Goal: Transaction & Acquisition: Book appointment/travel/reservation

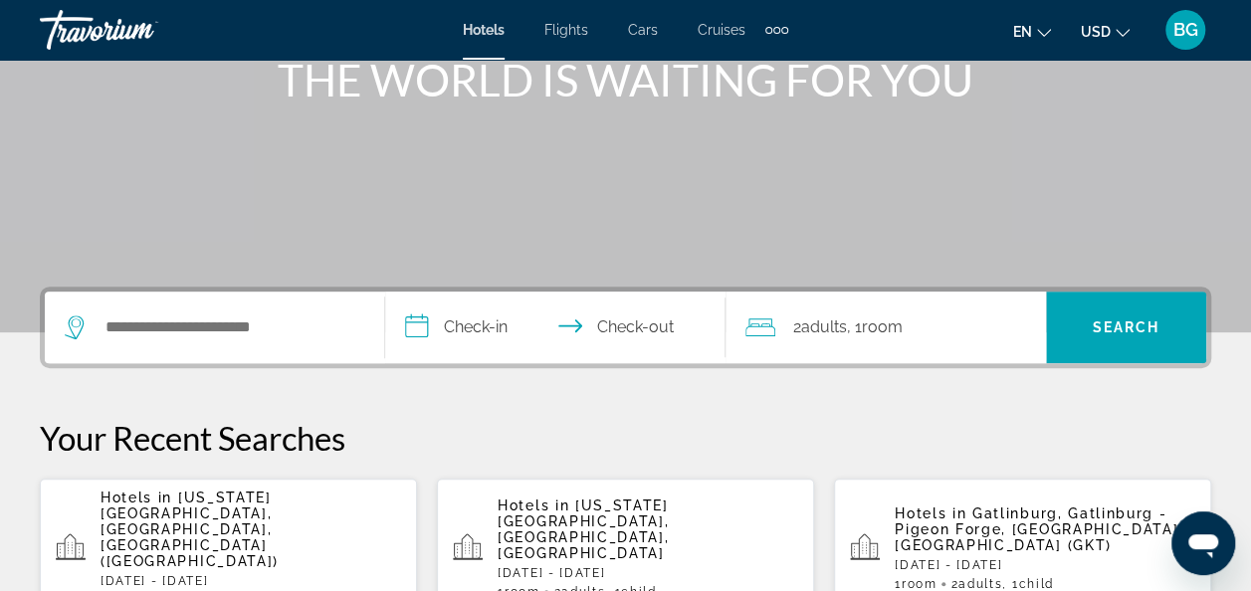
scroll to position [267, 0]
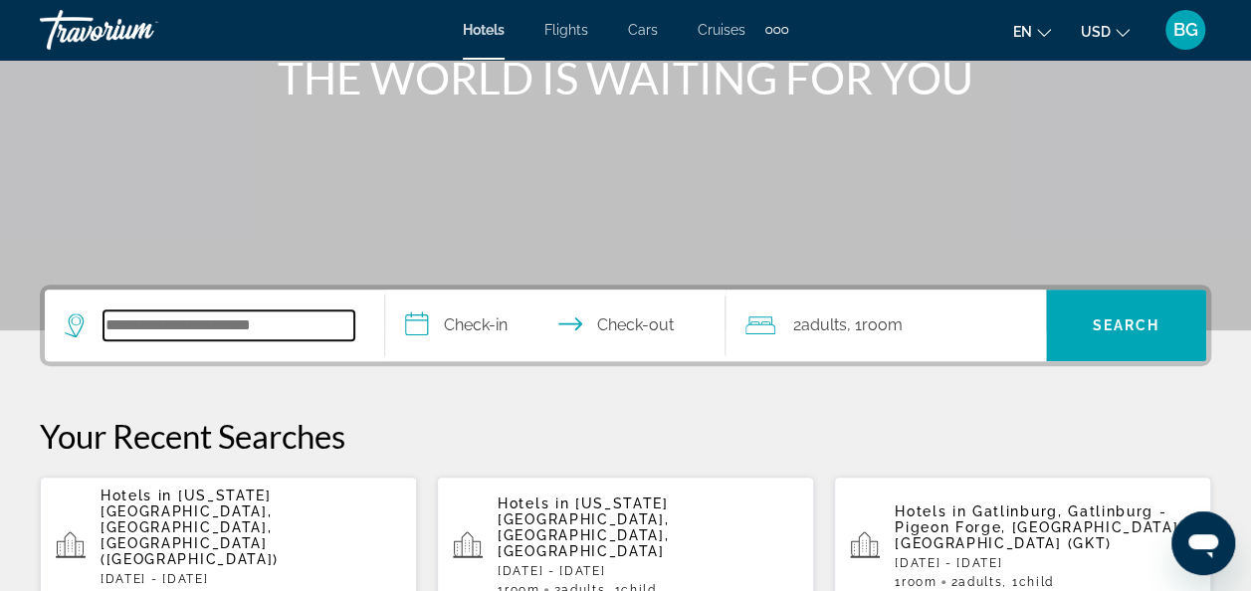
click at [245, 337] on input "Search widget" at bounding box center [229, 326] width 251 height 30
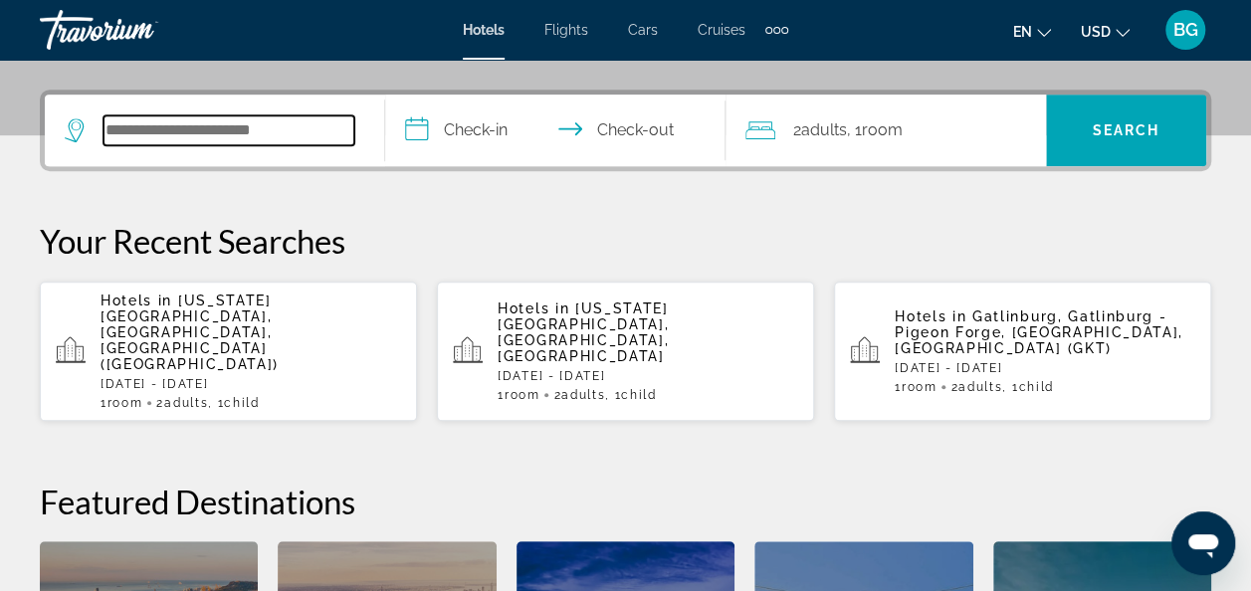
scroll to position [486, 0]
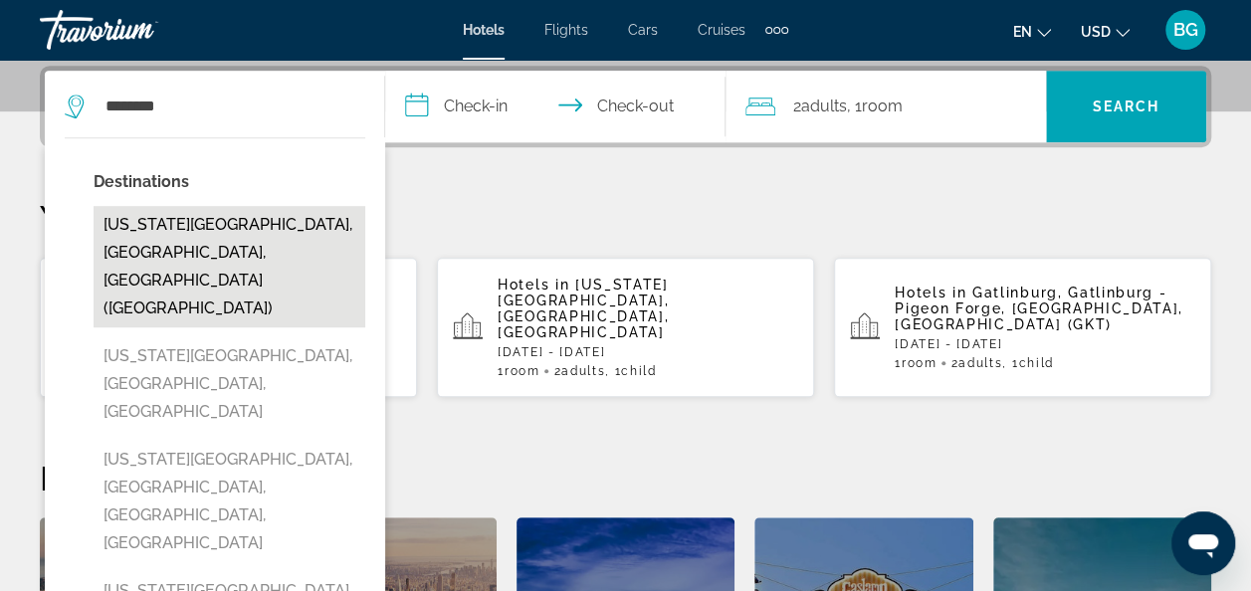
click at [229, 260] on button "[US_STATE][GEOGRAPHIC_DATA], [GEOGRAPHIC_DATA], [GEOGRAPHIC_DATA] ([GEOGRAPHIC_…" at bounding box center [230, 266] width 272 height 121
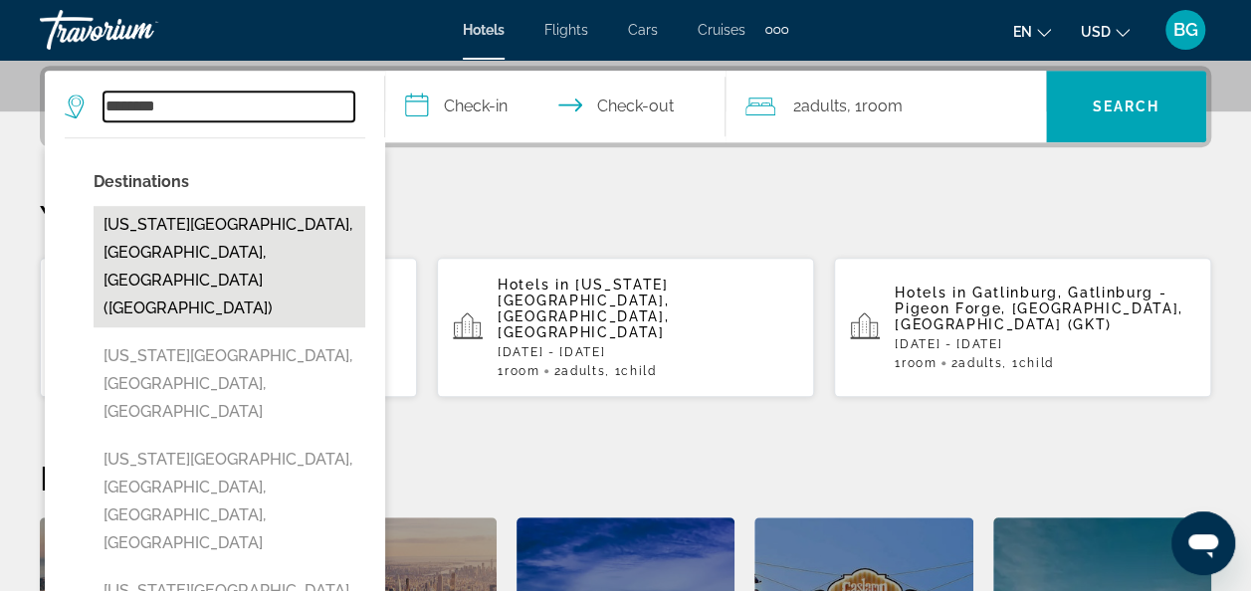
type input "**********"
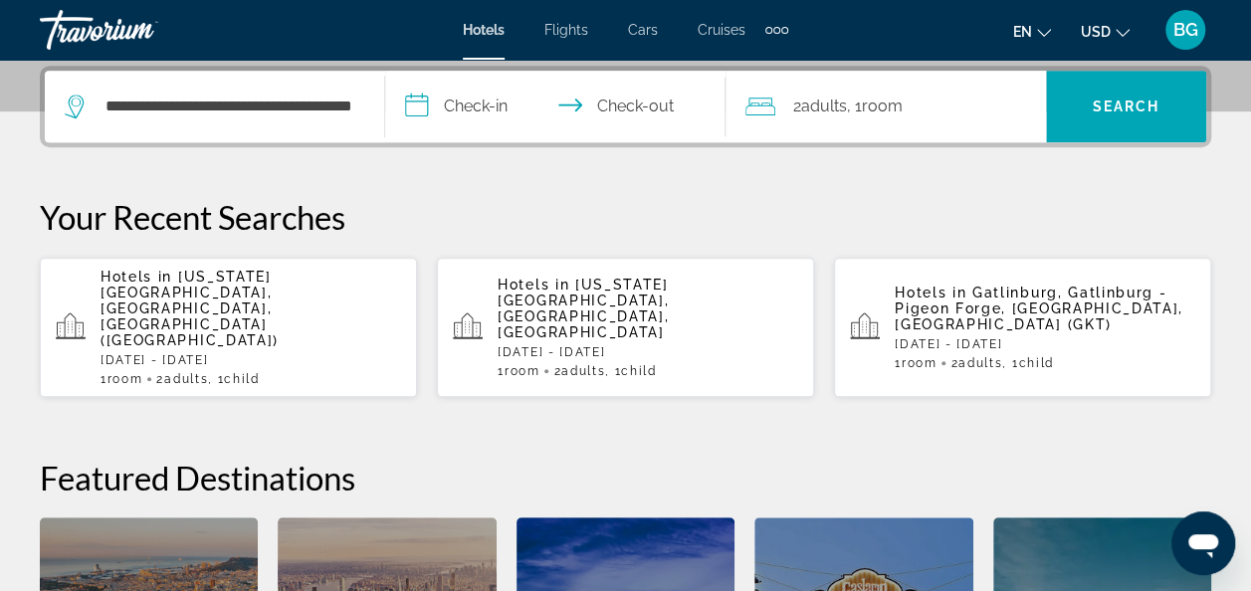
click at [495, 103] on input "**********" at bounding box center [559, 110] width 348 height 78
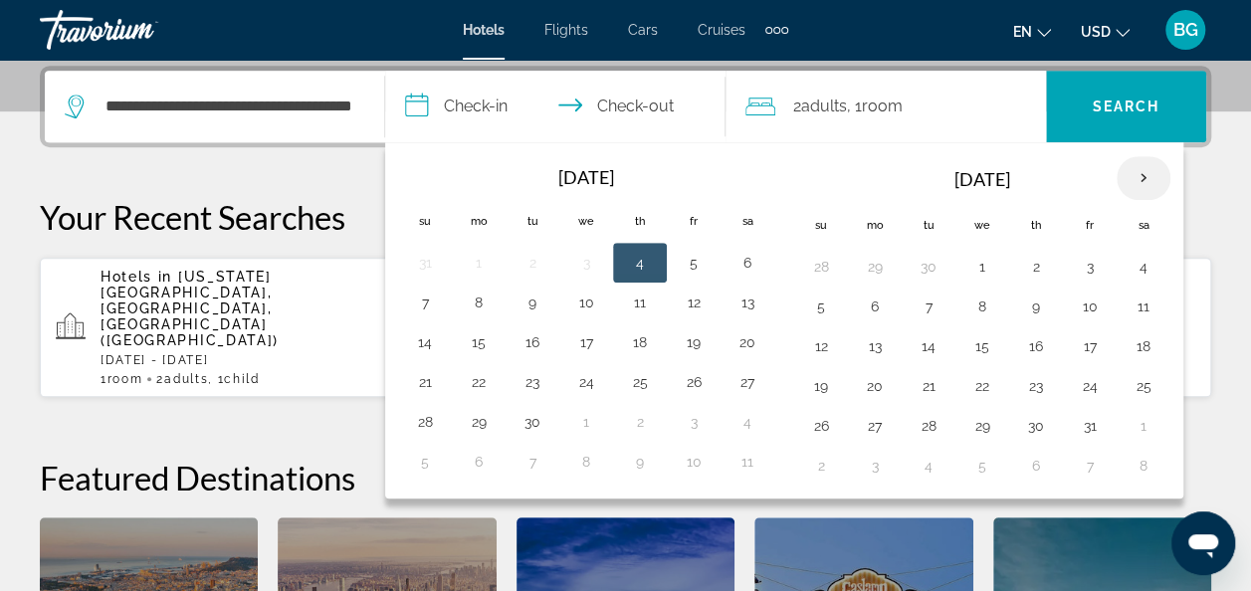
click at [1129, 171] on th "Next month" at bounding box center [1144, 178] width 54 height 44
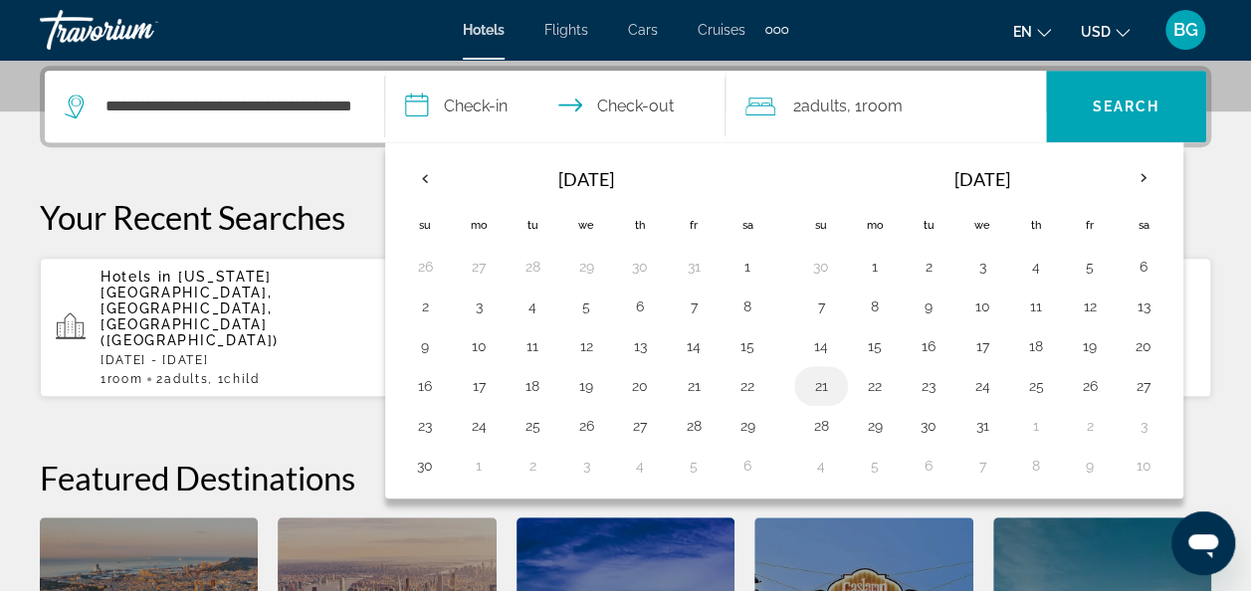
click at [821, 380] on button "21" at bounding box center [821, 386] width 32 height 28
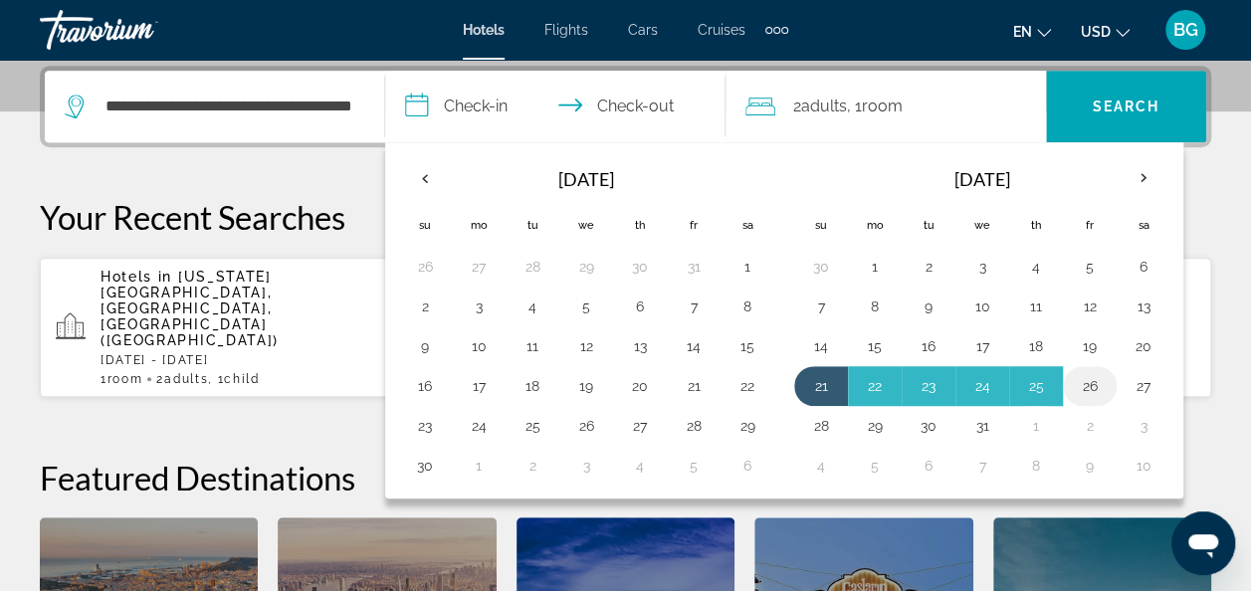
click at [1083, 378] on button "26" at bounding box center [1090, 386] width 32 height 28
type input "**********"
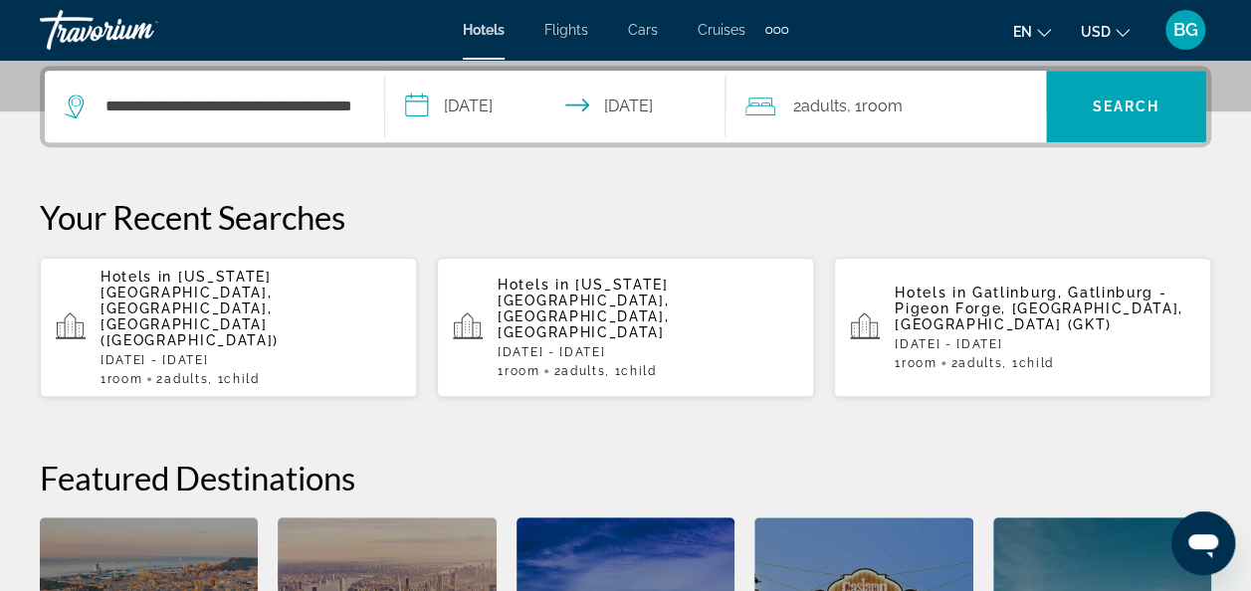
click at [903, 113] on span "Room" at bounding box center [882, 106] width 41 height 19
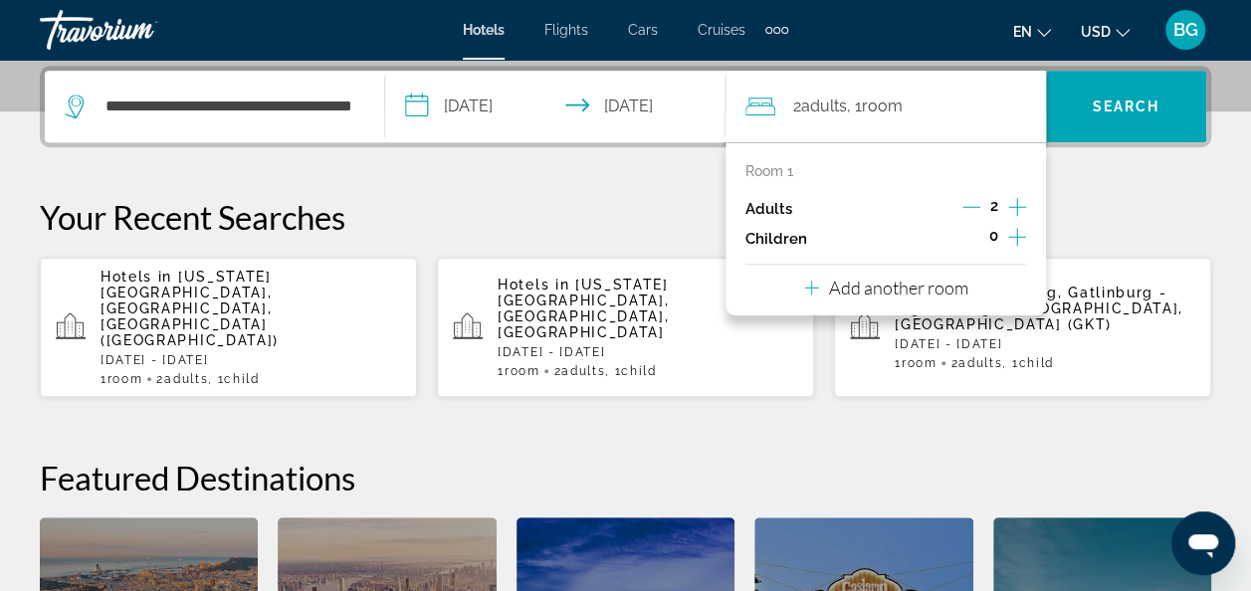
click at [1019, 234] on icon "Increment children" at bounding box center [1017, 237] width 18 height 24
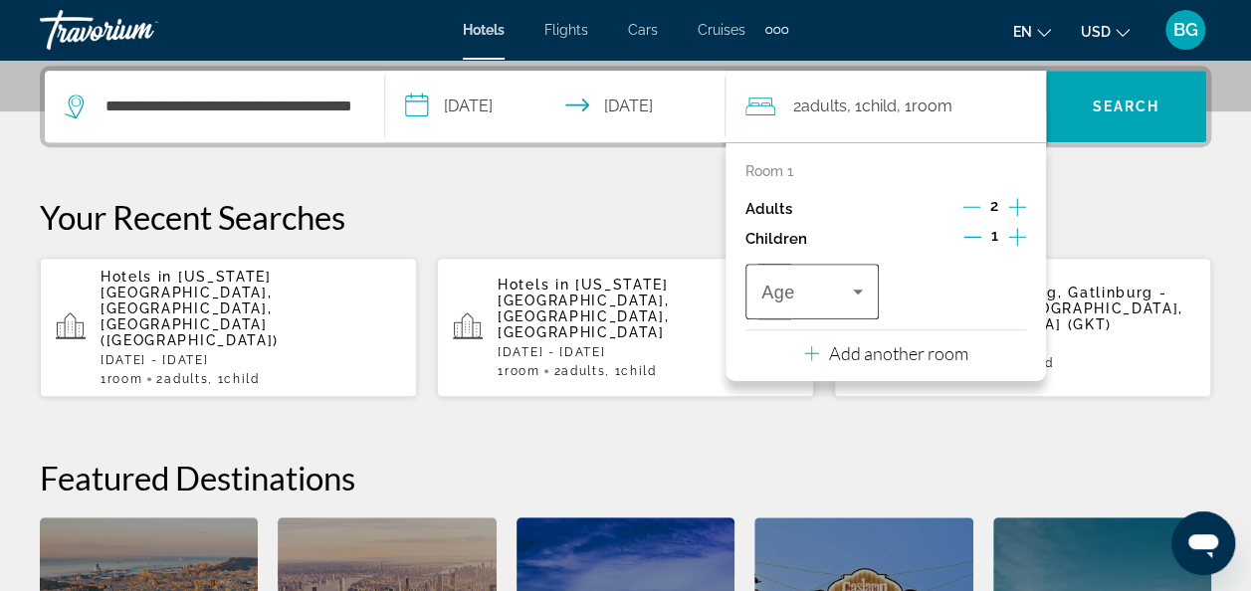
click at [854, 290] on icon "Travelers: 2 adults, 1 child" at bounding box center [858, 292] width 10 height 5
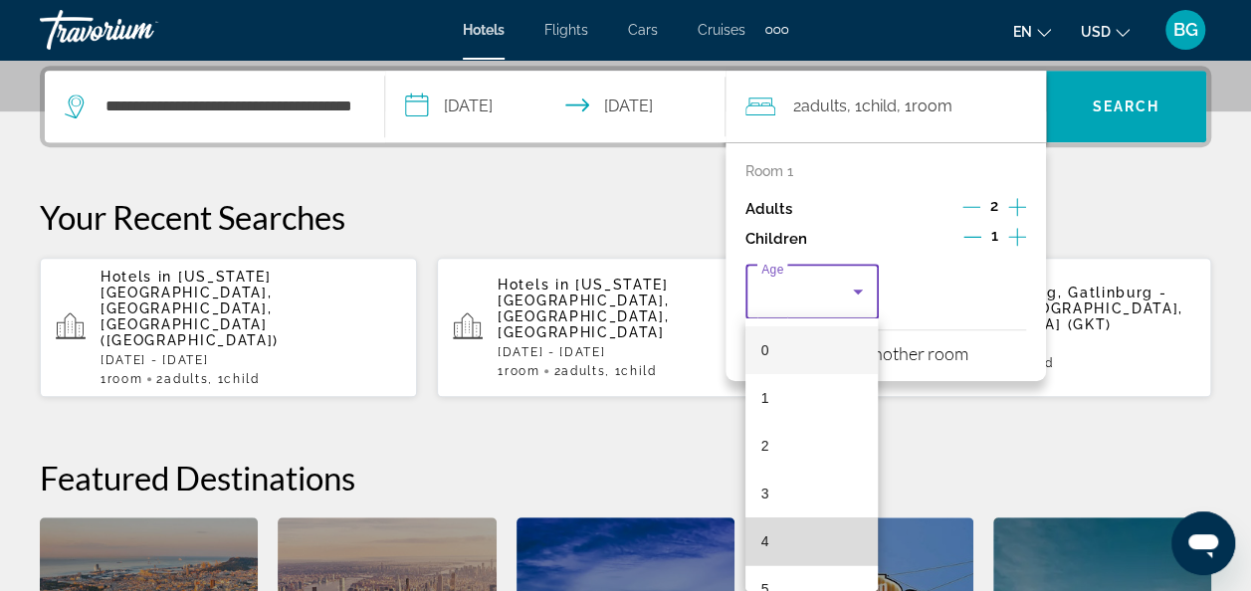
click at [816, 540] on mat-option "4" at bounding box center [812, 542] width 133 height 48
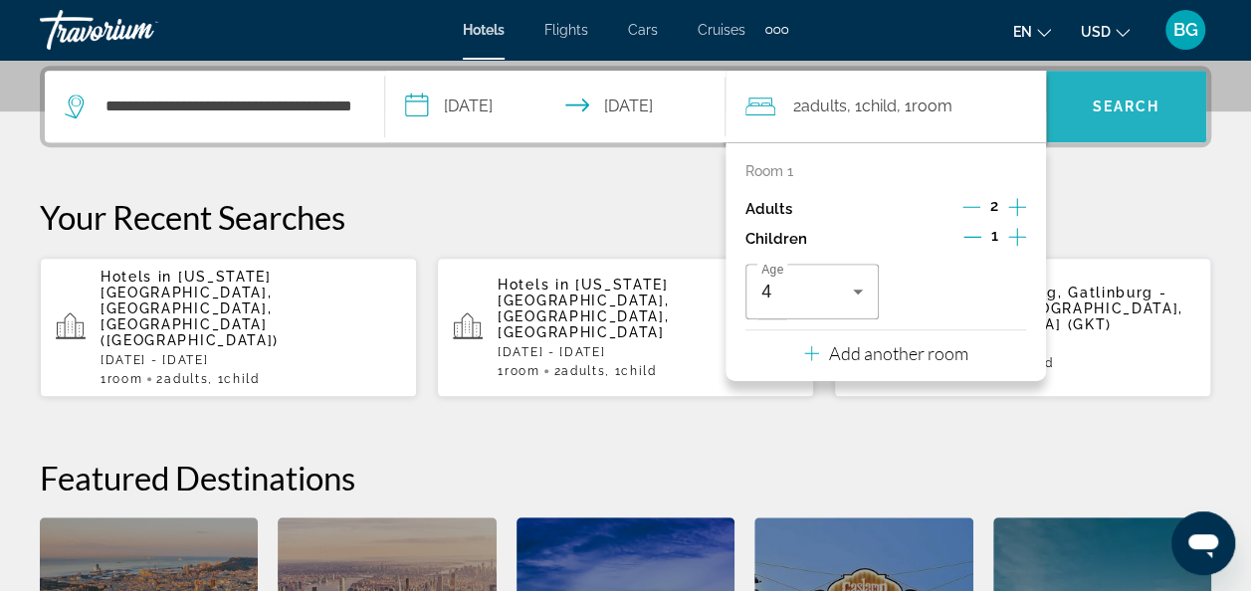
click at [1091, 87] on span "Search widget" at bounding box center [1126, 107] width 160 height 48
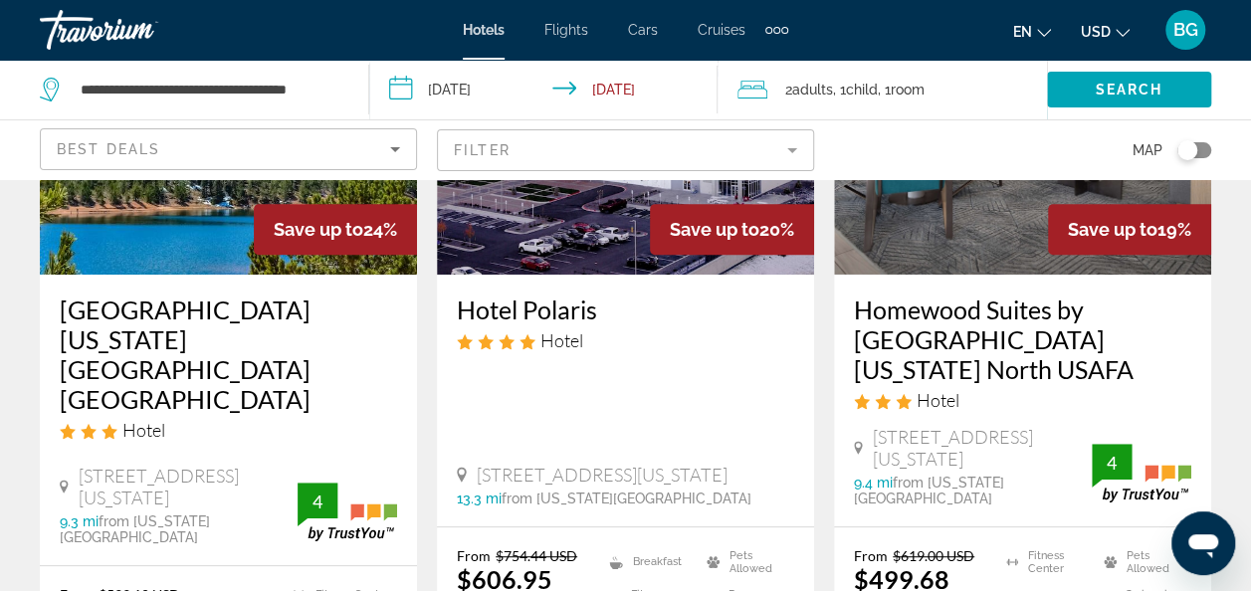
scroll to position [274, 0]
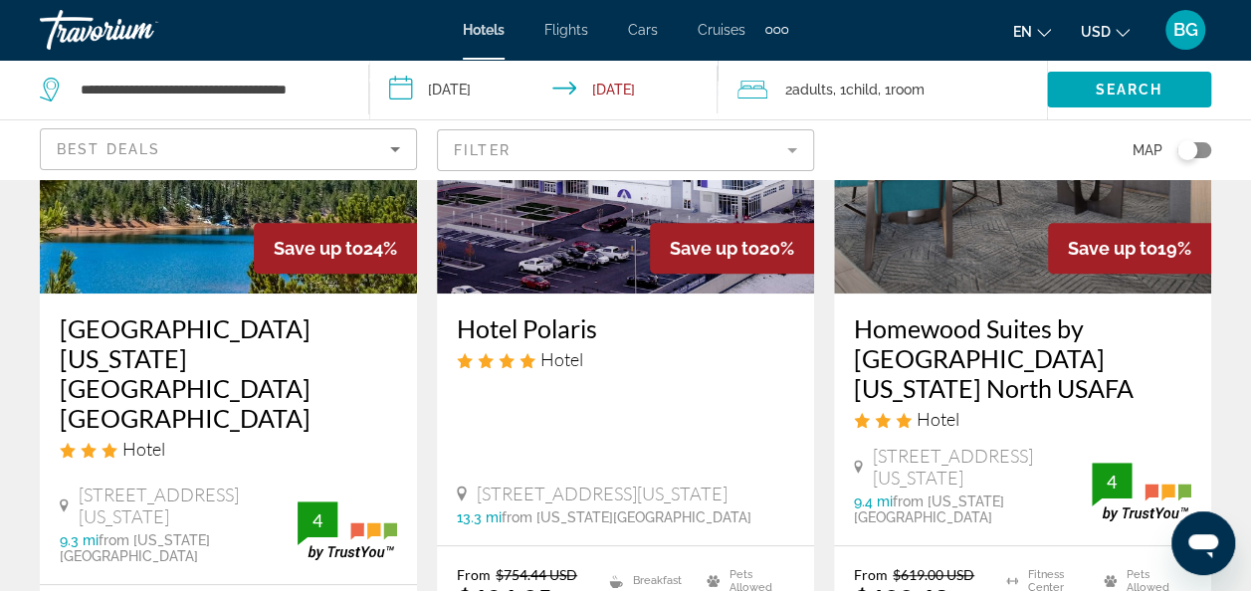
click at [229, 209] on img "Main content" at bounding box center [228, 134] width 377 height 319
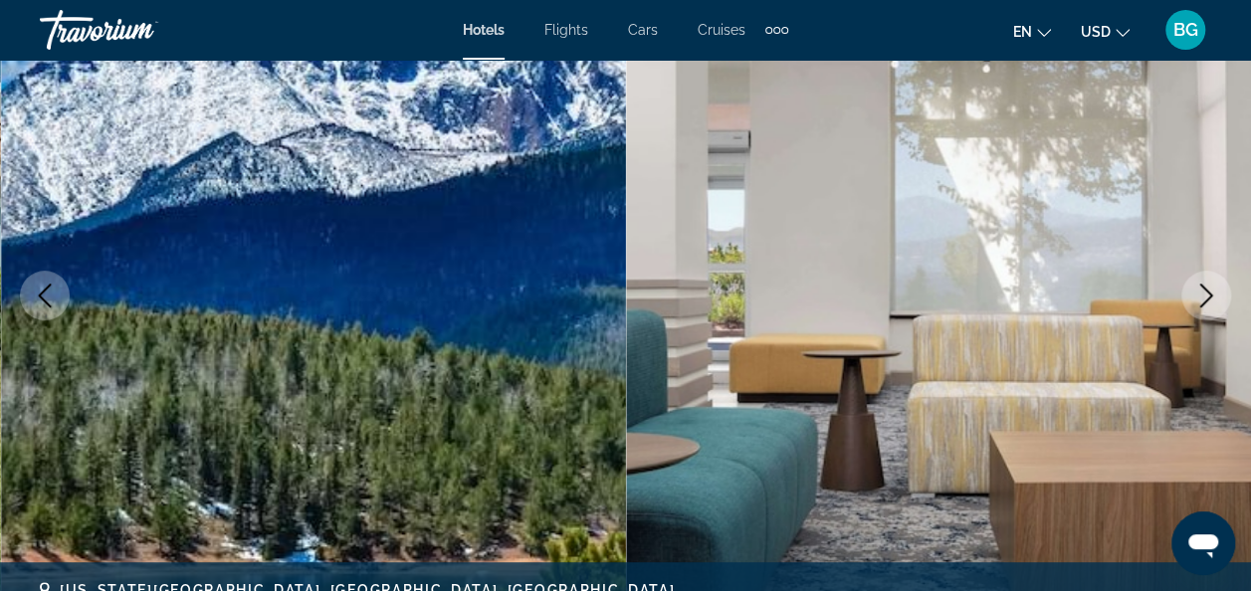
scroll to position [242, 0]
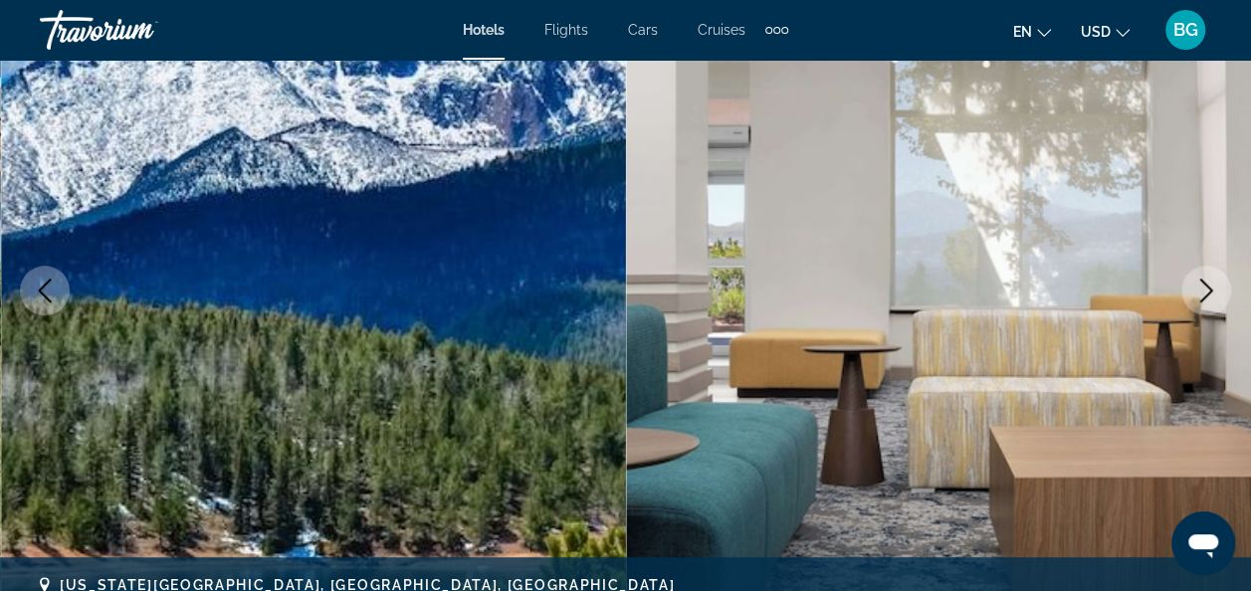
click at [1217, 293] on icon "Next image" at bounding box center [1207, 291] width 24 height 24
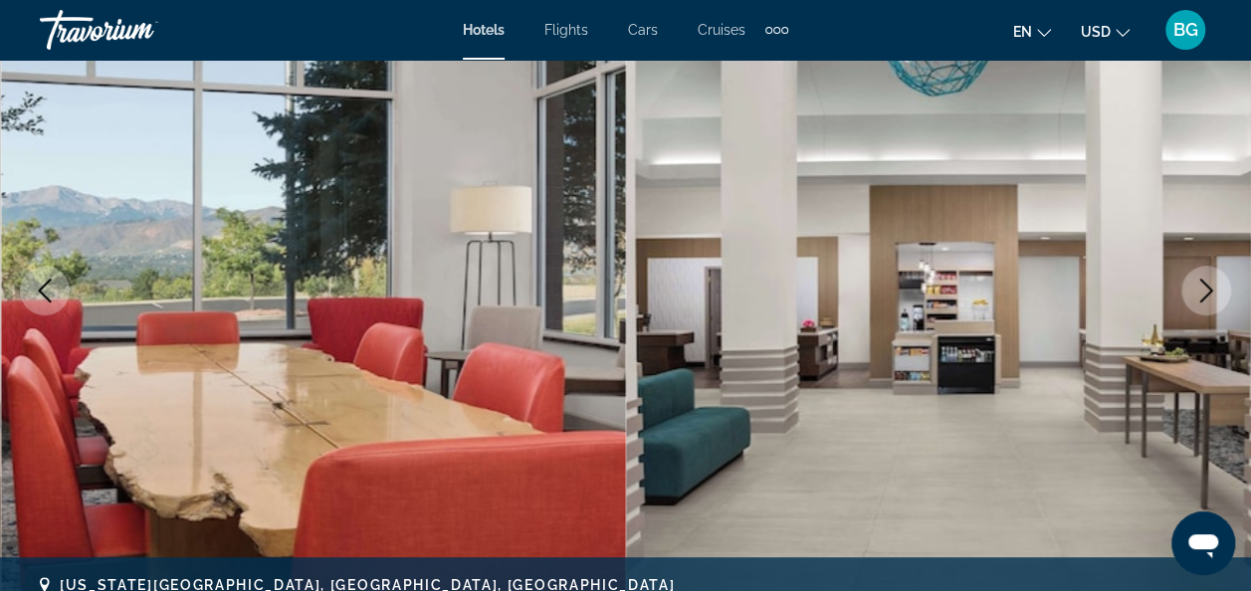
click at [1217, 293] on icon "Next image" at bounding box center [1207, 291] width 24 height 24
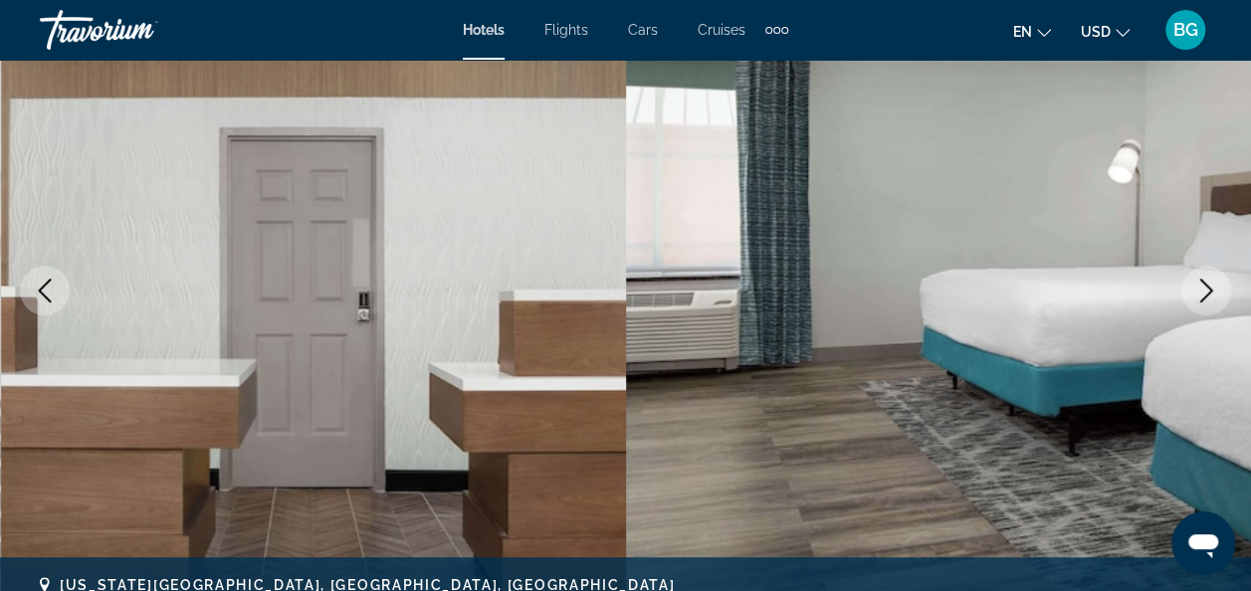
click at [1217, 293] on icon "Next image" at bounding box center [1207, 291] width 24 height 24
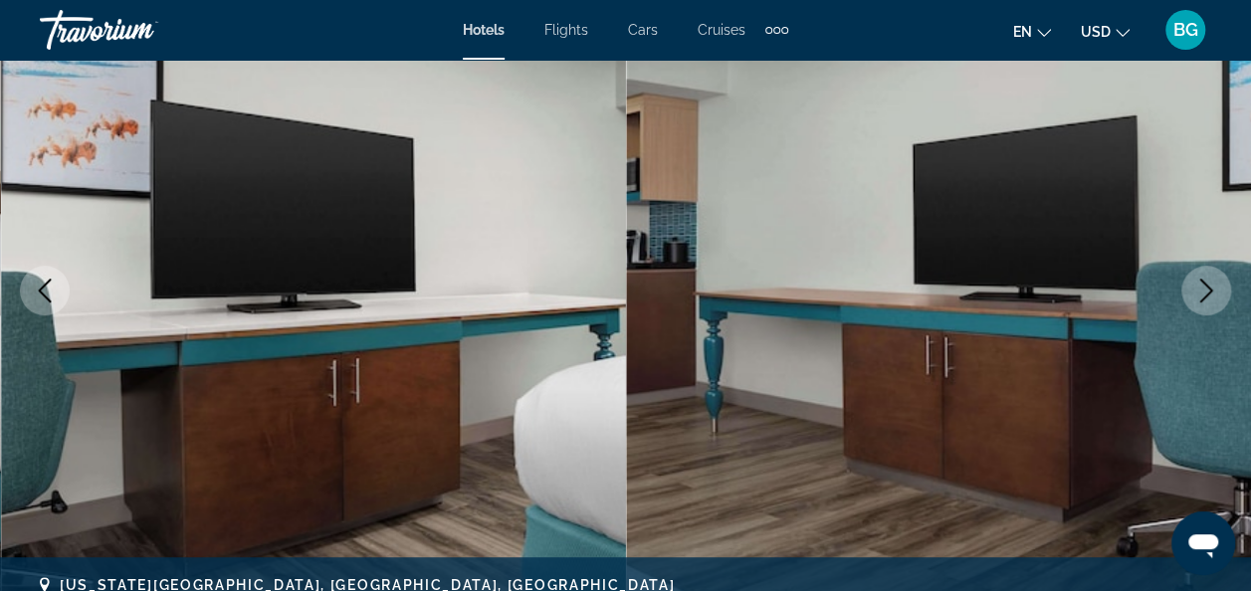
click at [1217, 293] on icon "Next image" at bounding box center [1207, 291] width 24 height 24
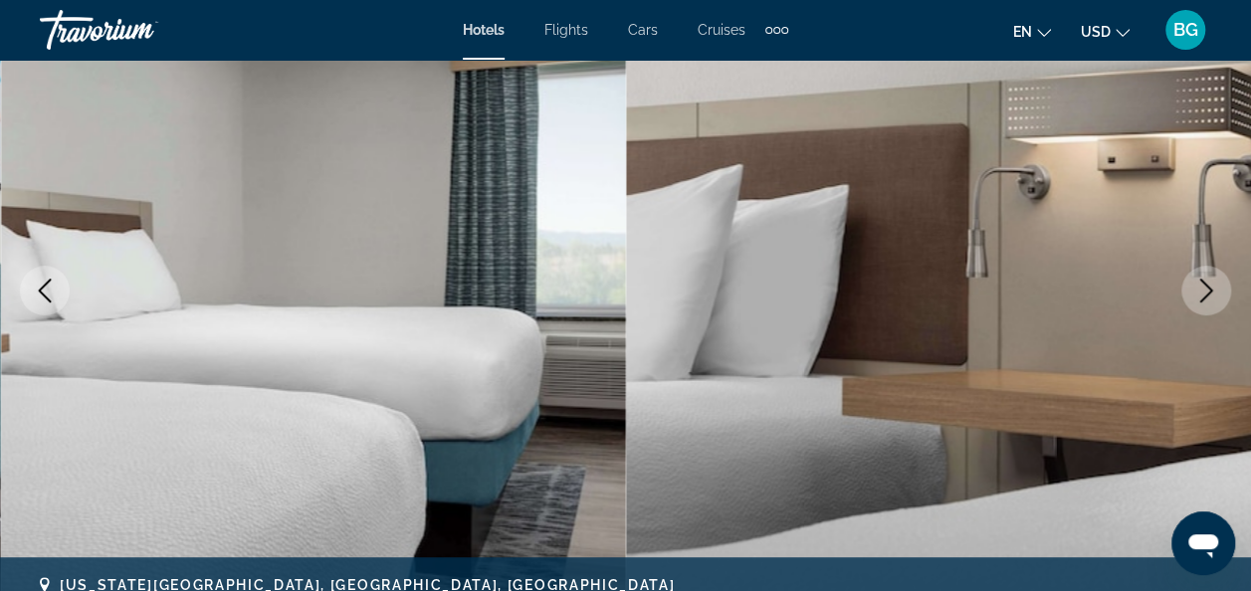
click at [1217, 293] on icon "Next image" at bounding box center [1207, 291] width 24 height 24
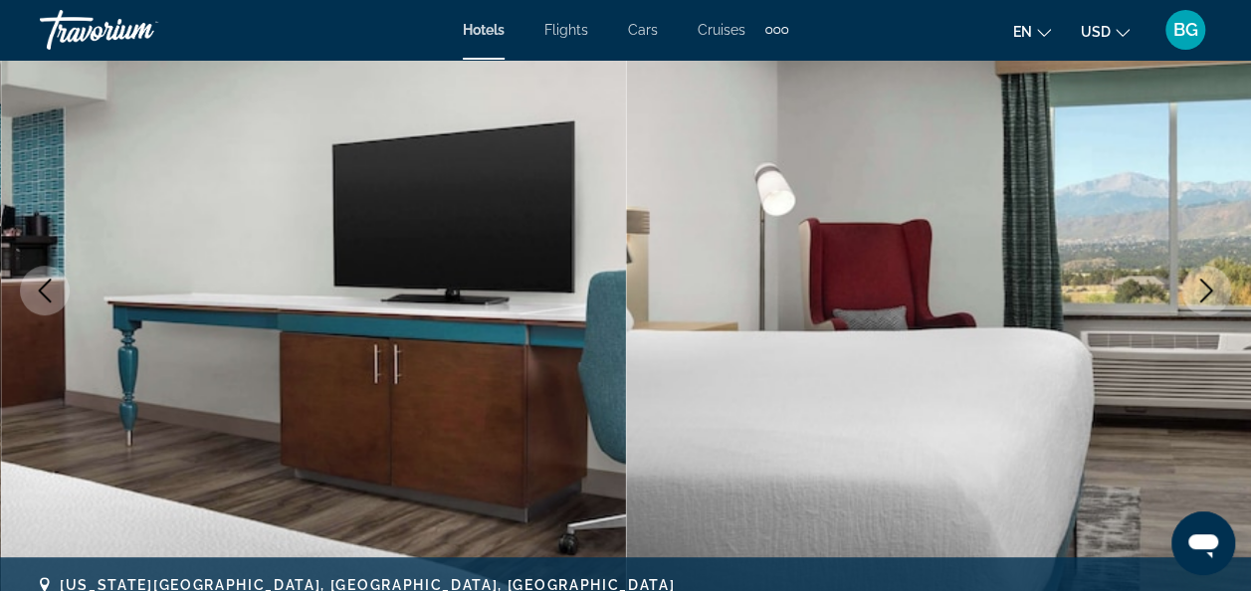
click at [1217, 293] on icon "Next image" at bounding box center [1207, 291] width 24 height 24
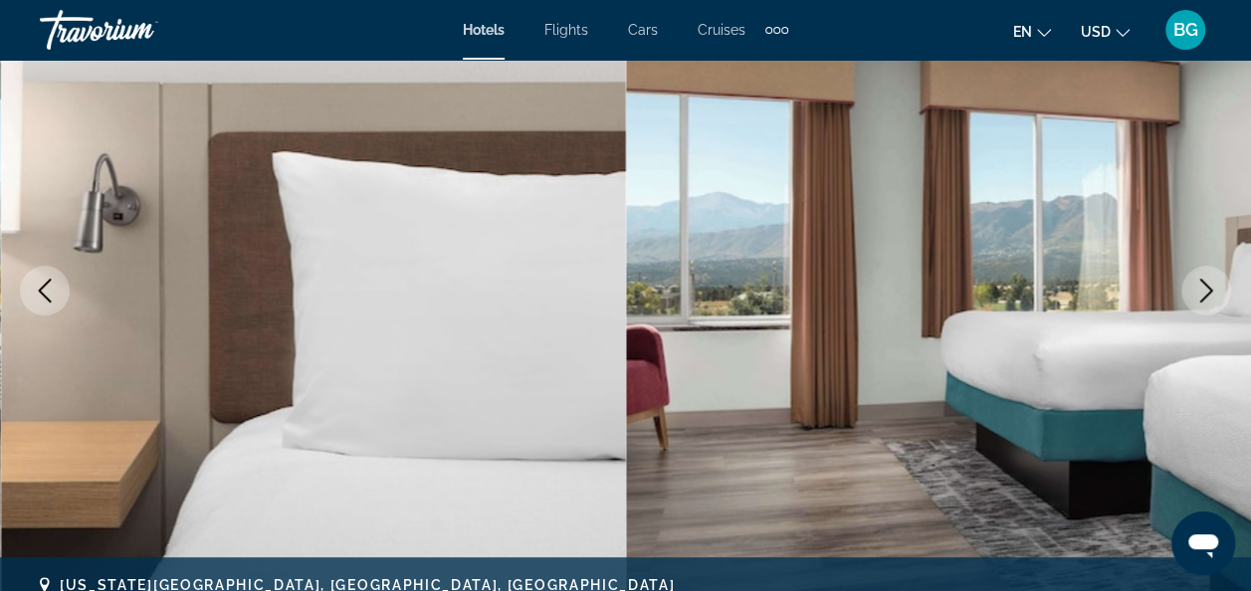
click at [1217, 293] on icon "Next image" at bounding box center [1207, 291] width 24 height 24
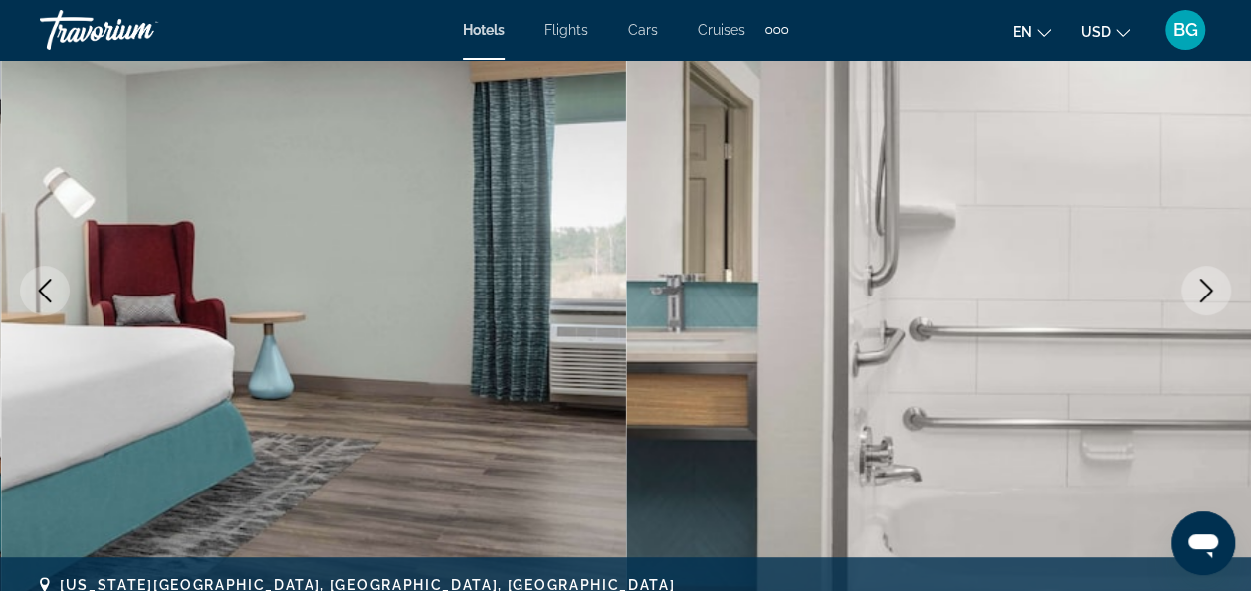
click at [1217, 293] on icon "Next image" at bounding box center [1207, 291] width 24 height 24
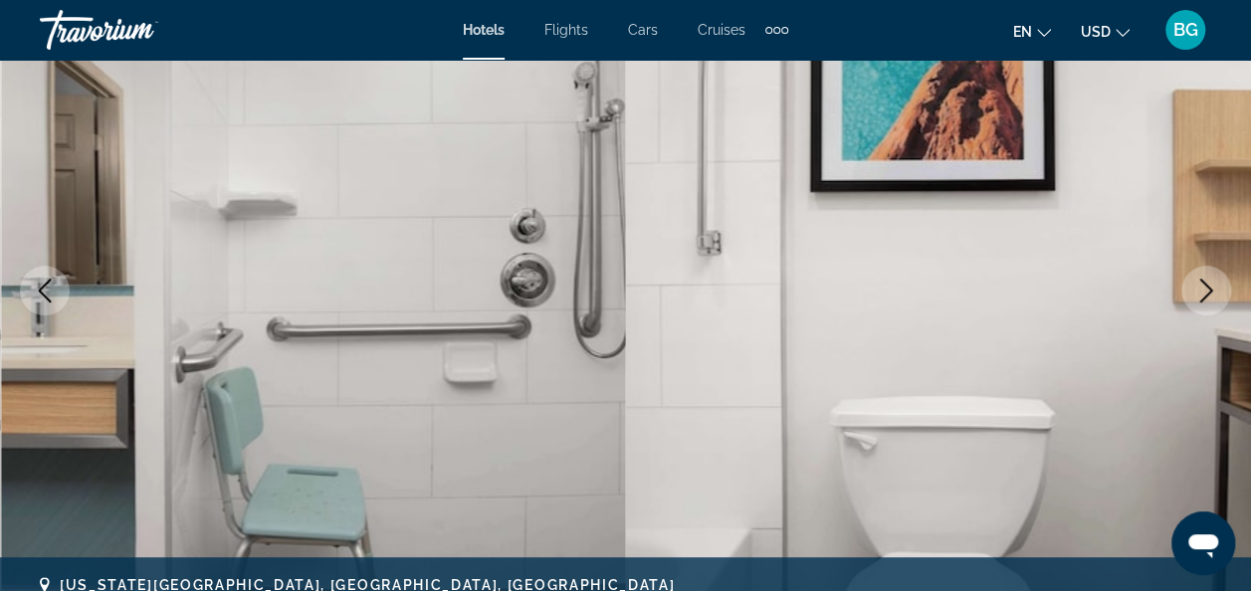
click at [1217, 293] on icon "Next image" at bounding box center [1207, 291] width 24 height 24
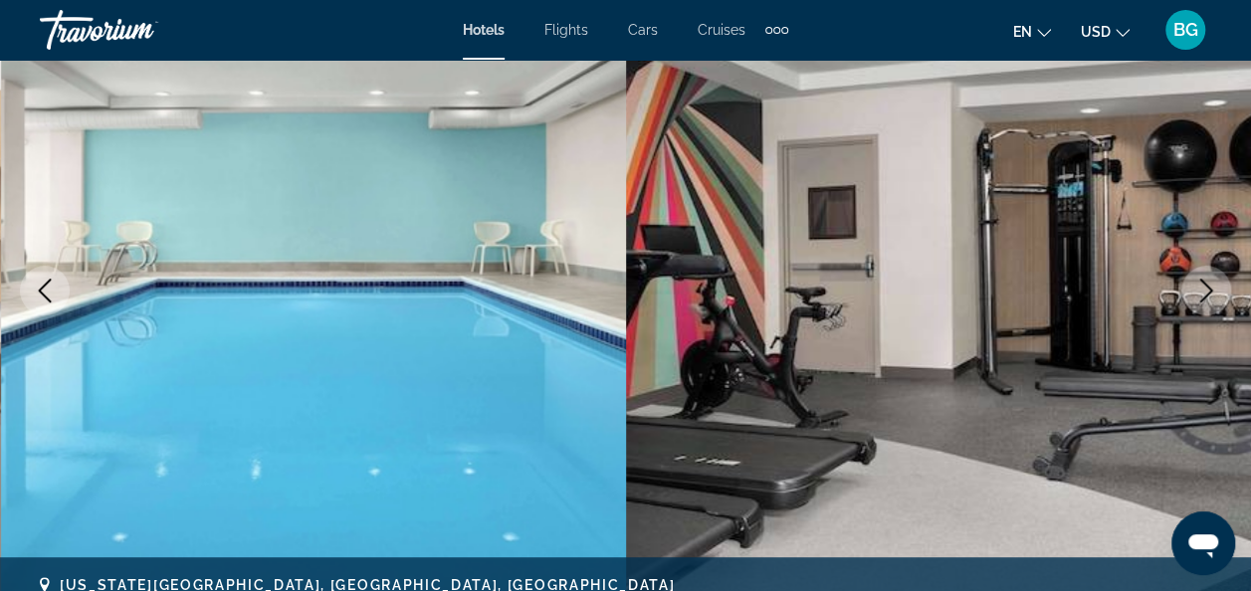
click at [1217, 293] on icon "Next image" at bounding box center [1207, 291] width 24 height 24
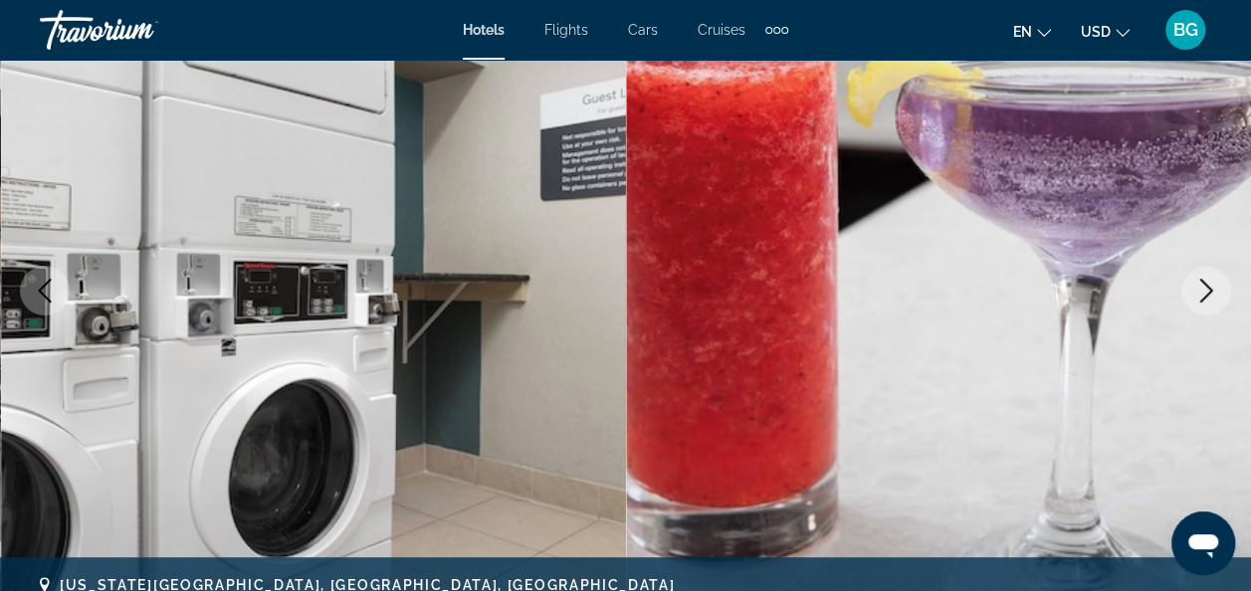
click at [1217, 293] on icon "Next image" at bounding box center [1207, 291] width 24 height 24
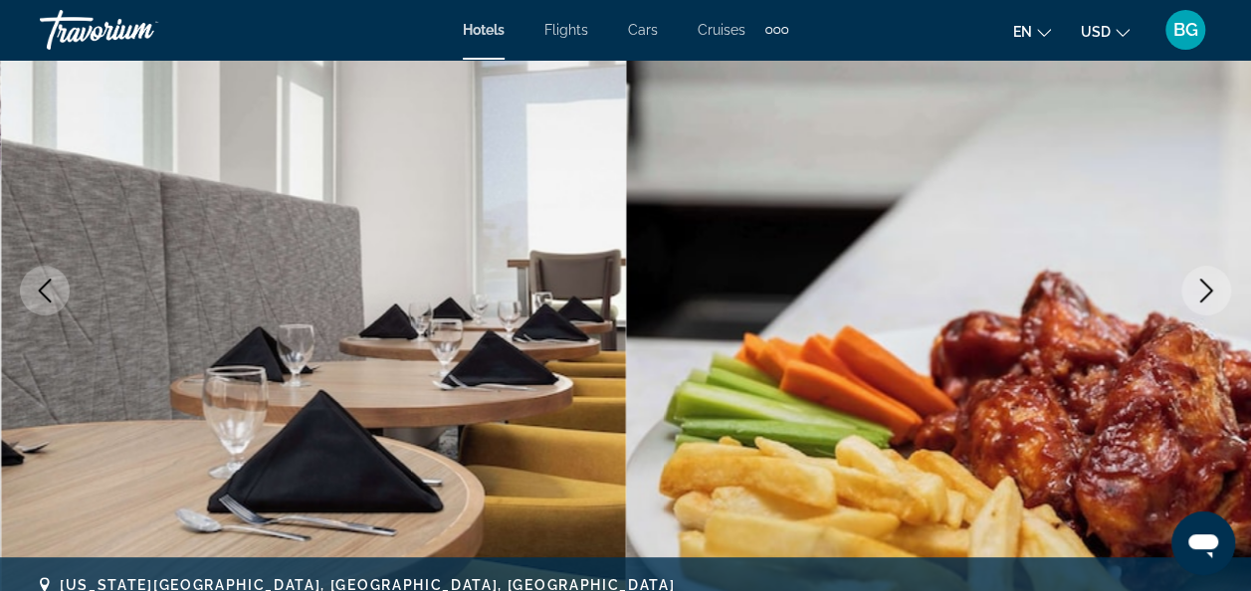
click at [1217, 293] on icon "Next image" at bounding box center [1207, 291] width 24 height 24
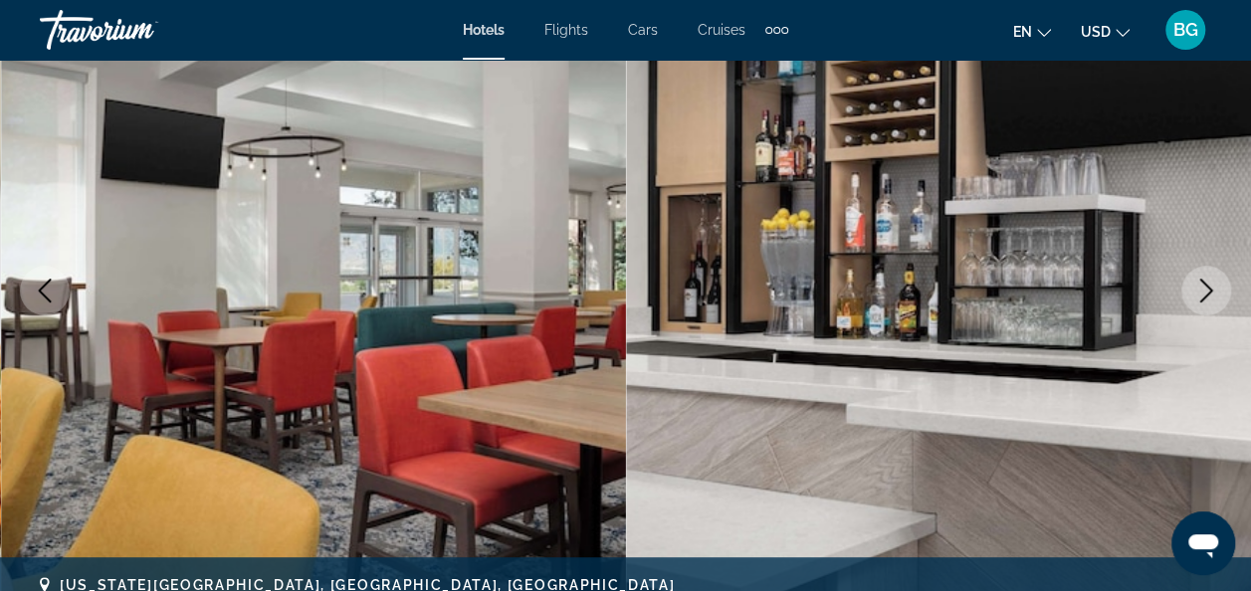
click at [1217, 293] on icon "Next image" at bounding box center [1207, 291] width 24 height 24
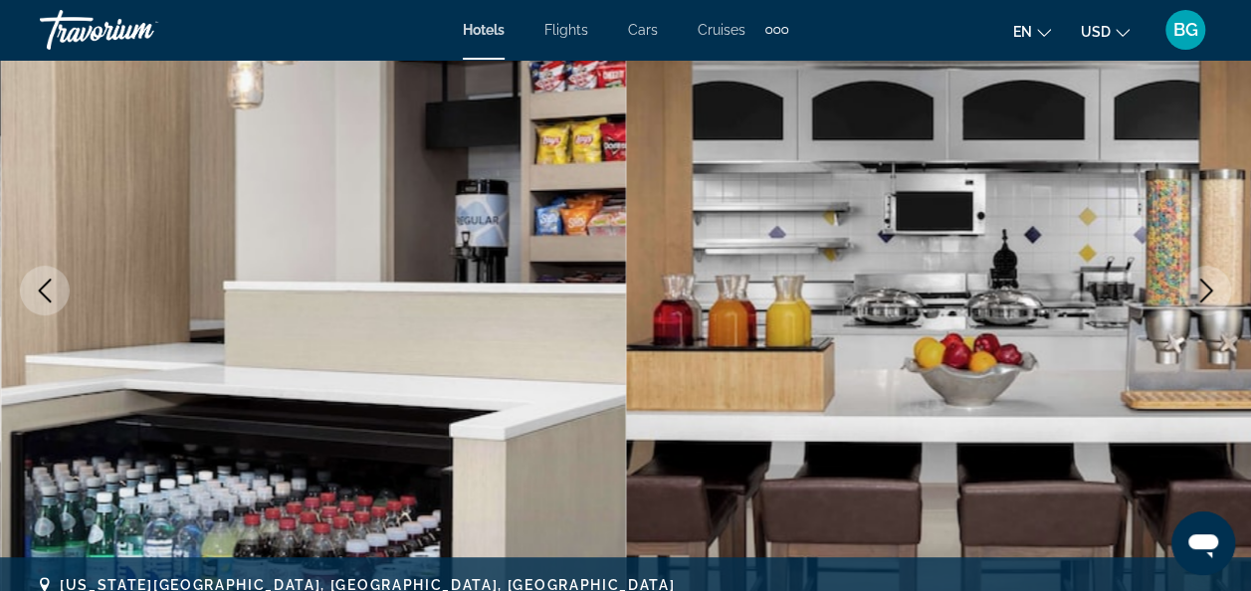
click at [1217, 293] on icon "Next image" at bounding box center [1207, 291] width 24 height 24
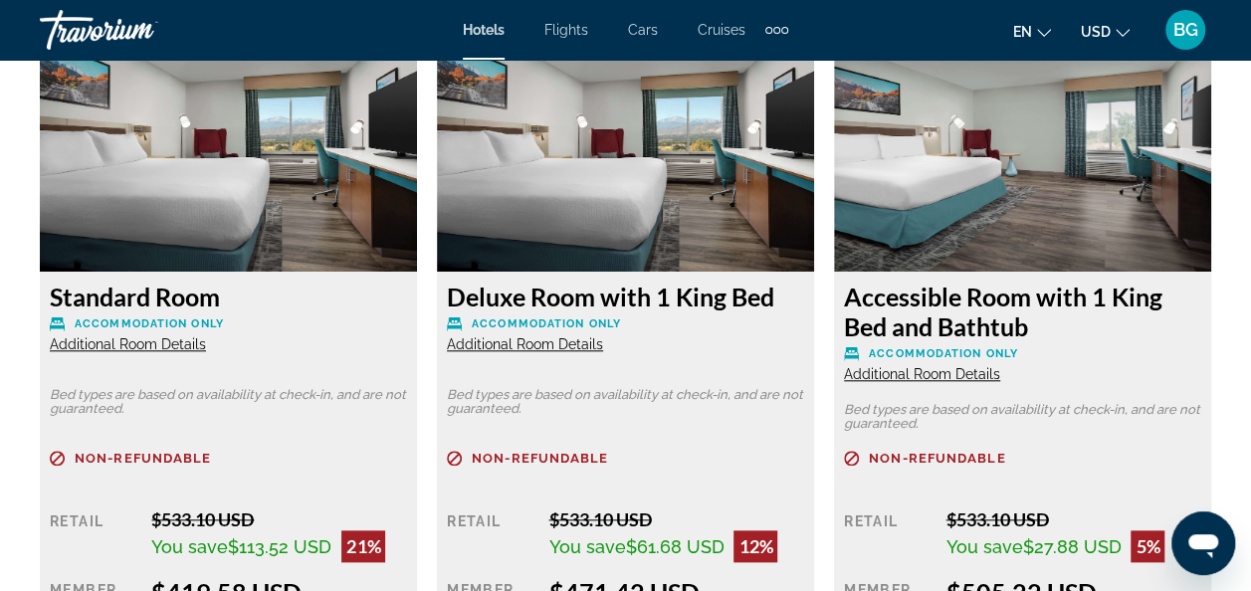
scroll to position [4544, 0]
